Goal: Transaction & Acquisition: Purchase product/service

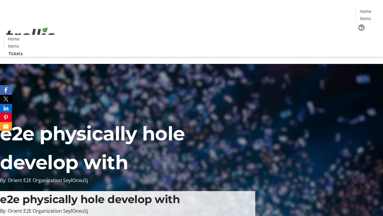
click at [360, 35] on span "Tickets" at bounding box center [367, 38] width 14 height 6
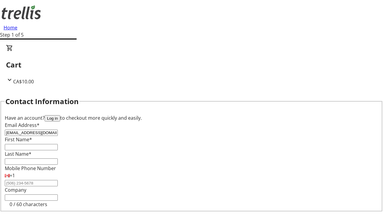
type input "[EMAIL_ADDRESS][DOMAIN_NAME]"
type input "Baby"
type input "[PERSON_NAME]"
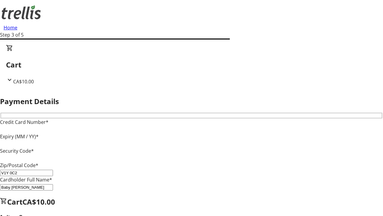
type input "V1Y 0C2"
